Goal: Task Accomplishment & Management: Manage account settings

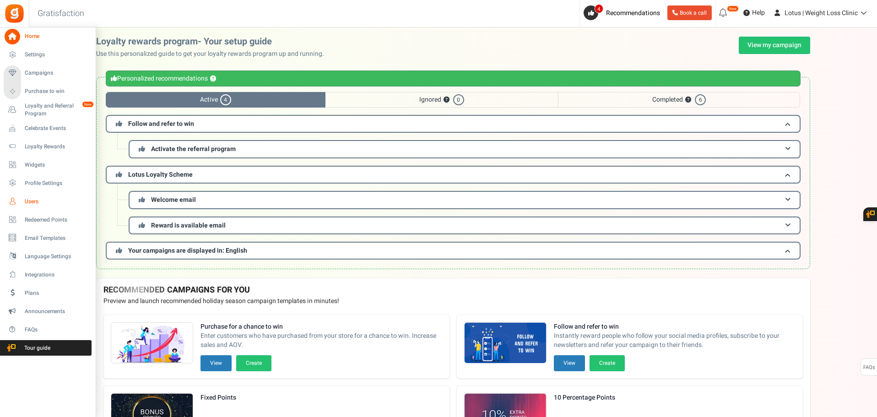
click at [38, 200] on span "Users" at bounding box center [57, 202] width 64 height 8
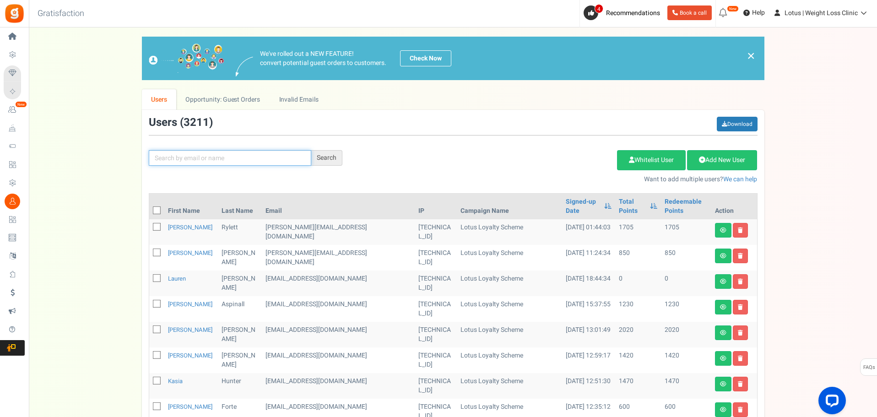
click at [181, 155] on input "text" at bounding box center [230, 158] width 162 height 16
type input "[PERSON_NAME]"
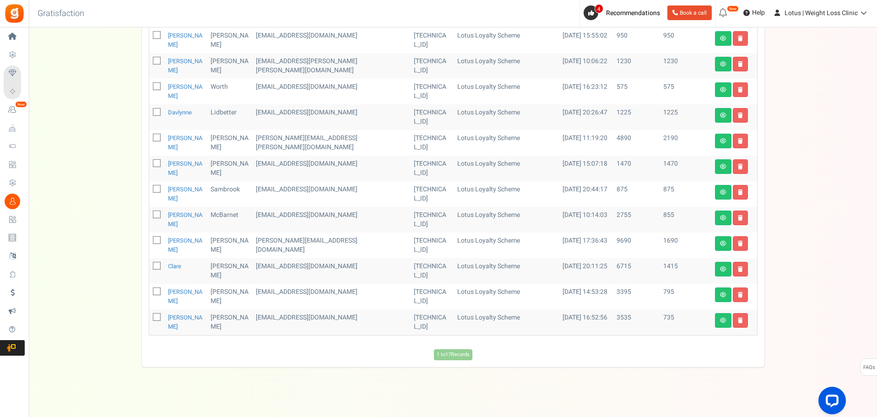
scroll to position [320, 0]
click at [176, 138] on link "[PERSON_NAME]" at bounding box center [185, 142] width 35 height 18
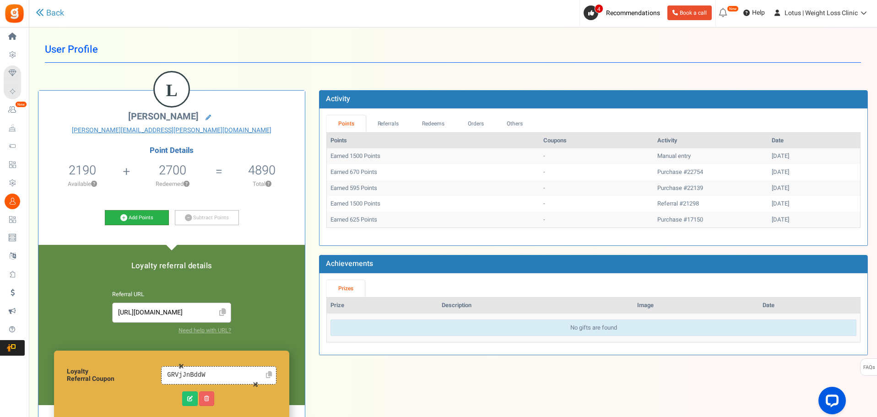
click at [146, 215] on link "Add Points" at bounding box center [137, 218] width 64 height 16
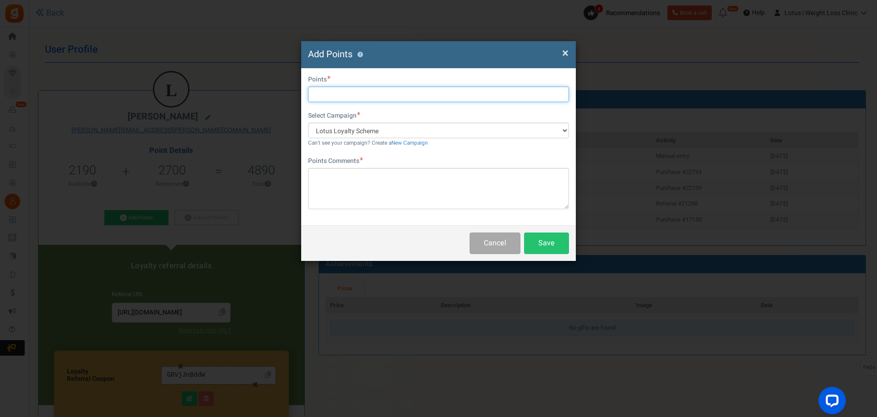
click at [345, 90] on input "text" at bounding box center [438, 95] width 261 height 16
type input "600"
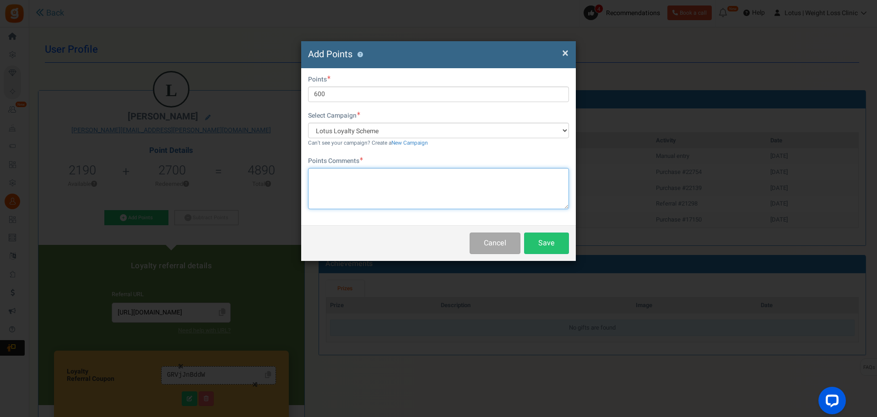
click at [336, 186] on textarea at bounding box center [438, 188] width 261 height 41
type textarea "Manuall adjustment as cancelled order"
click at [550, 237] on button "Save" at bounding box center [546, 244] width 45 height 22
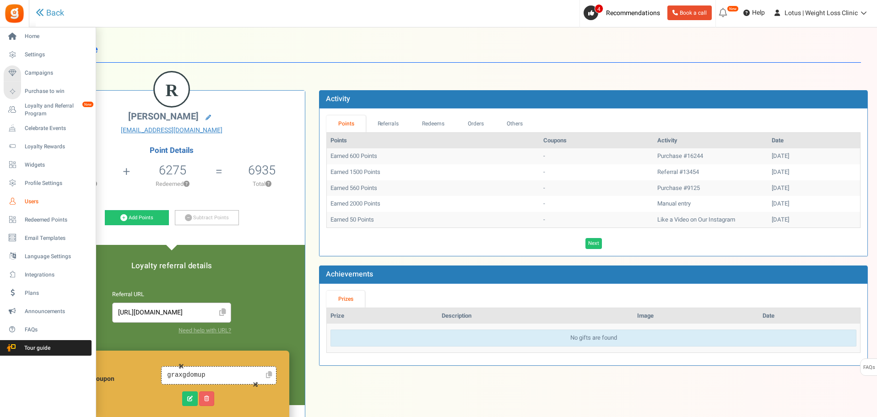
click at [31, 202] on span "Users" at bounding box center [57, 202] width 64 height 8
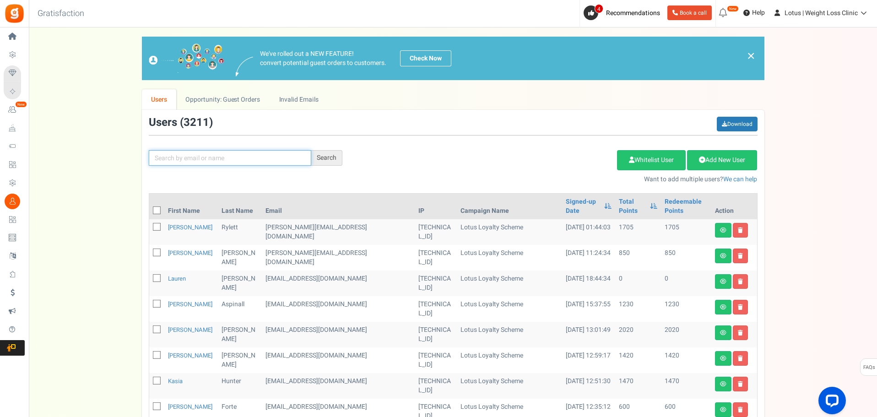
click at [197, 160] on input "text" at bounding box center [230, 158] width 162 height 16
type input "lowri"
